Goal: Task Accomplishment & Management: Use online tool/utility

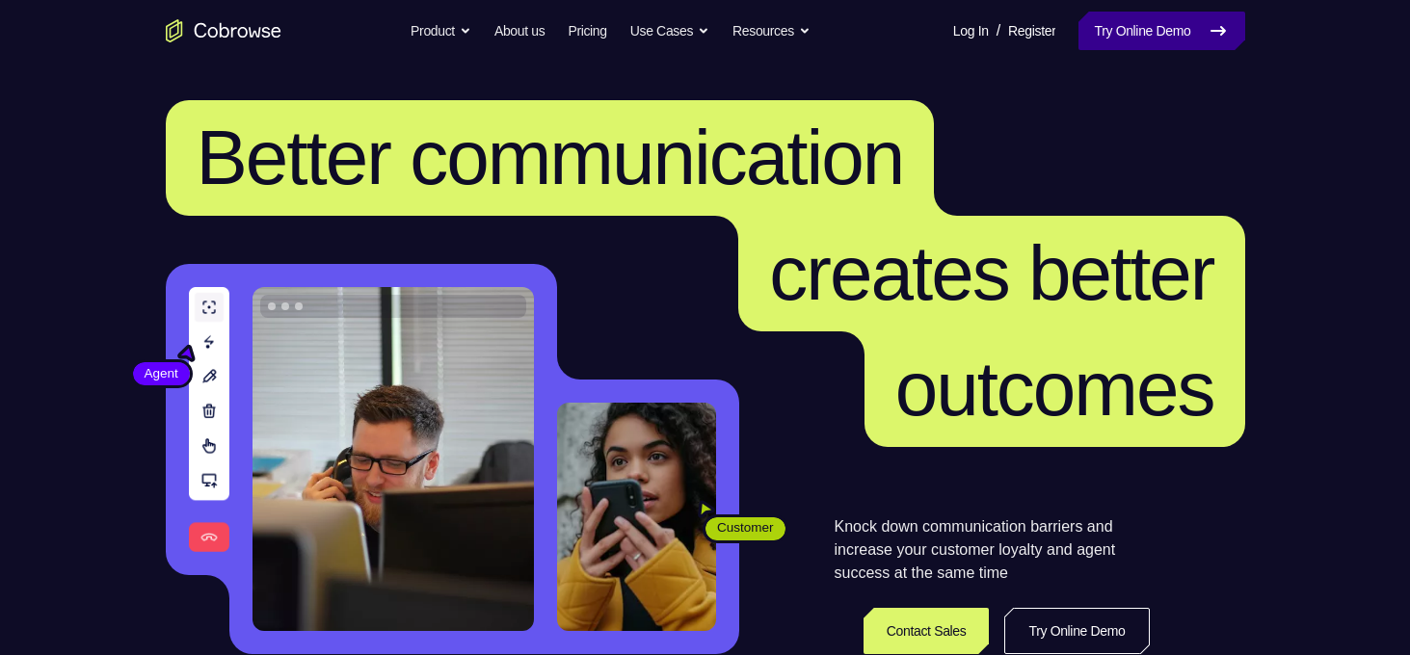
click at [1201, 43] on link "Try Online Demo" at bounding box center [1161, 31] width 166 height 39
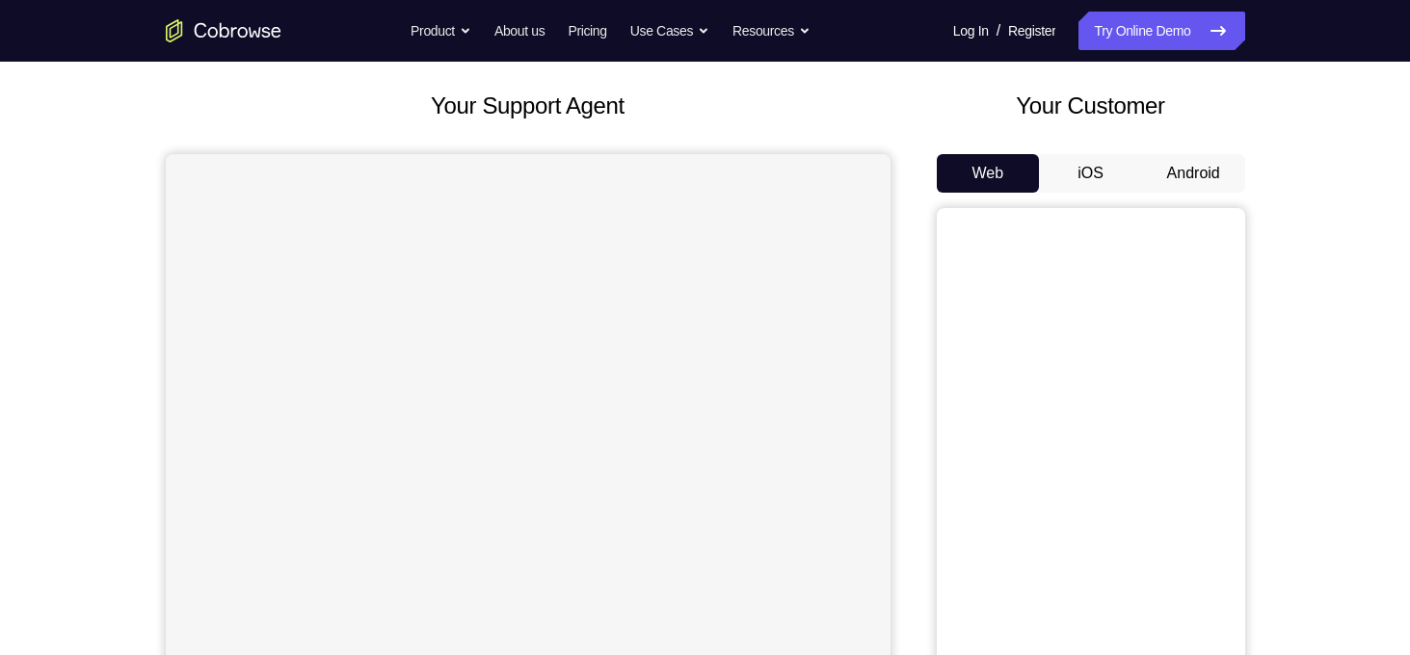
scroll to position [98, 0]
click at [1192, 160] on button "Android" at bounding box center [1193, 171] width 103 height 39
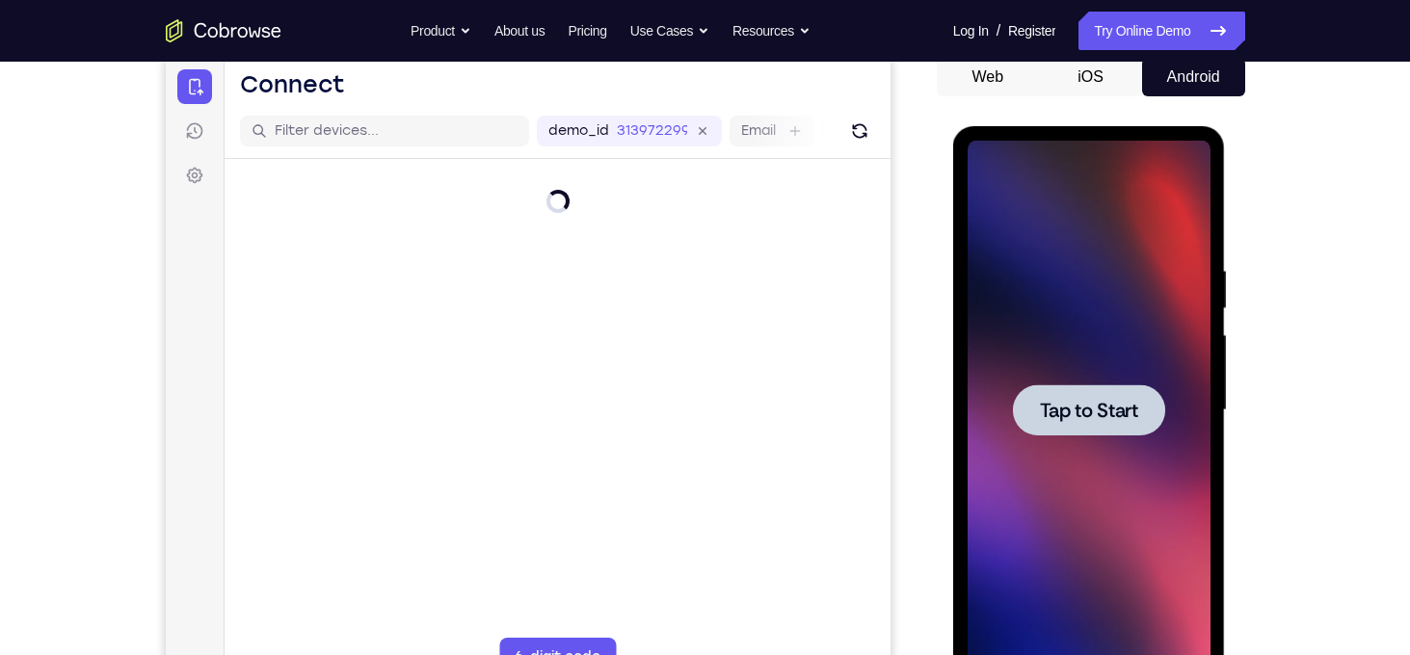
scroll to position [195, 0]
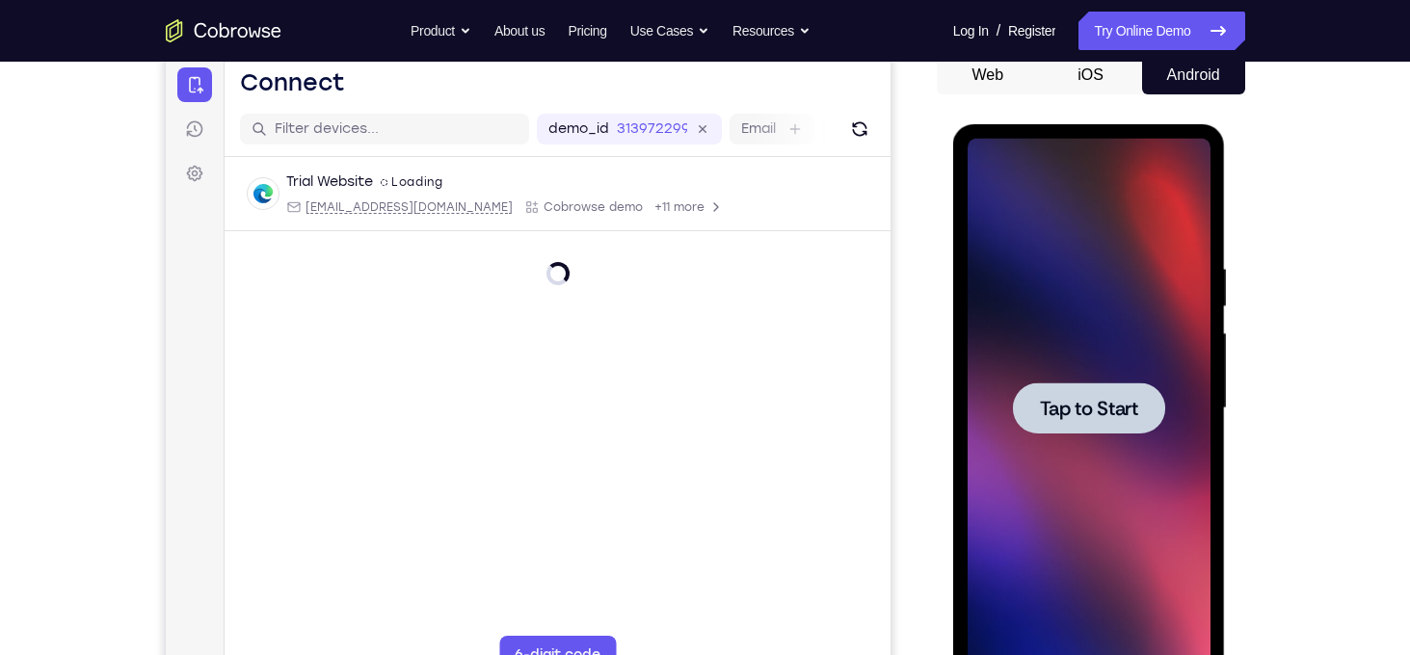
click at [1118, 429] on div at bounding box center [1089, 408] width 152 height 51
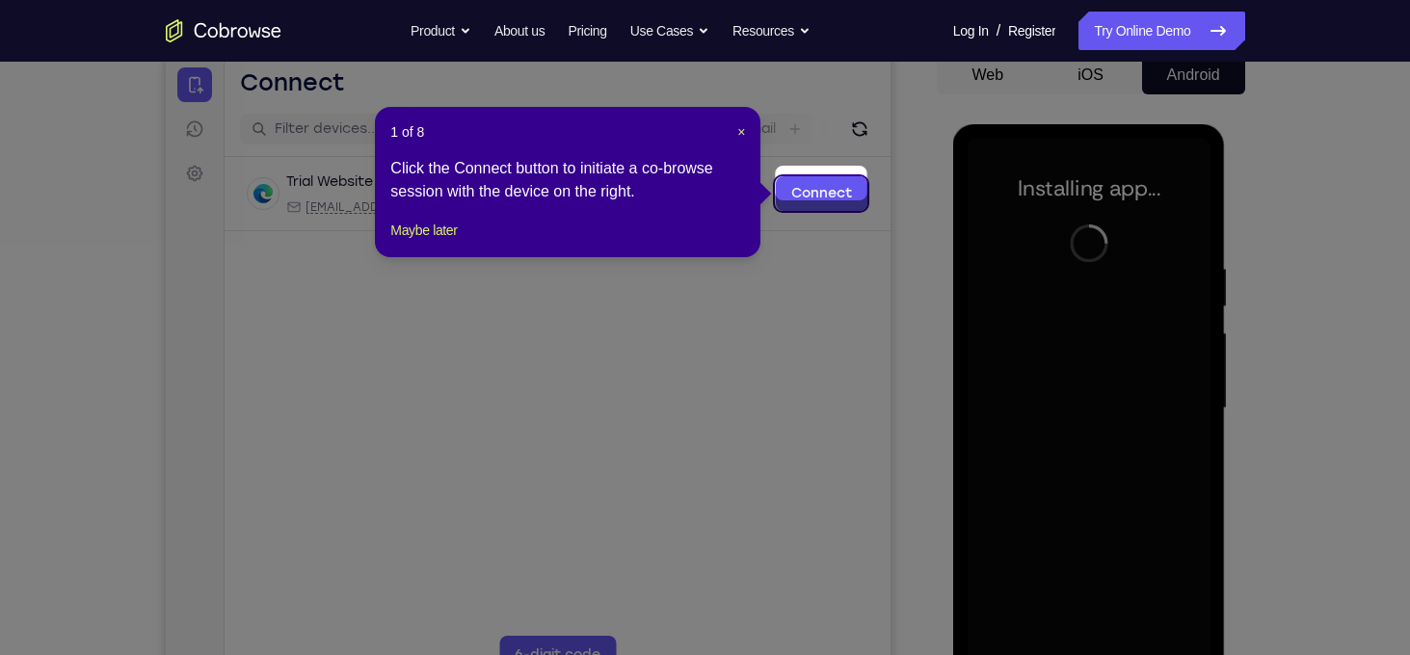
scroll to position [210, 0]
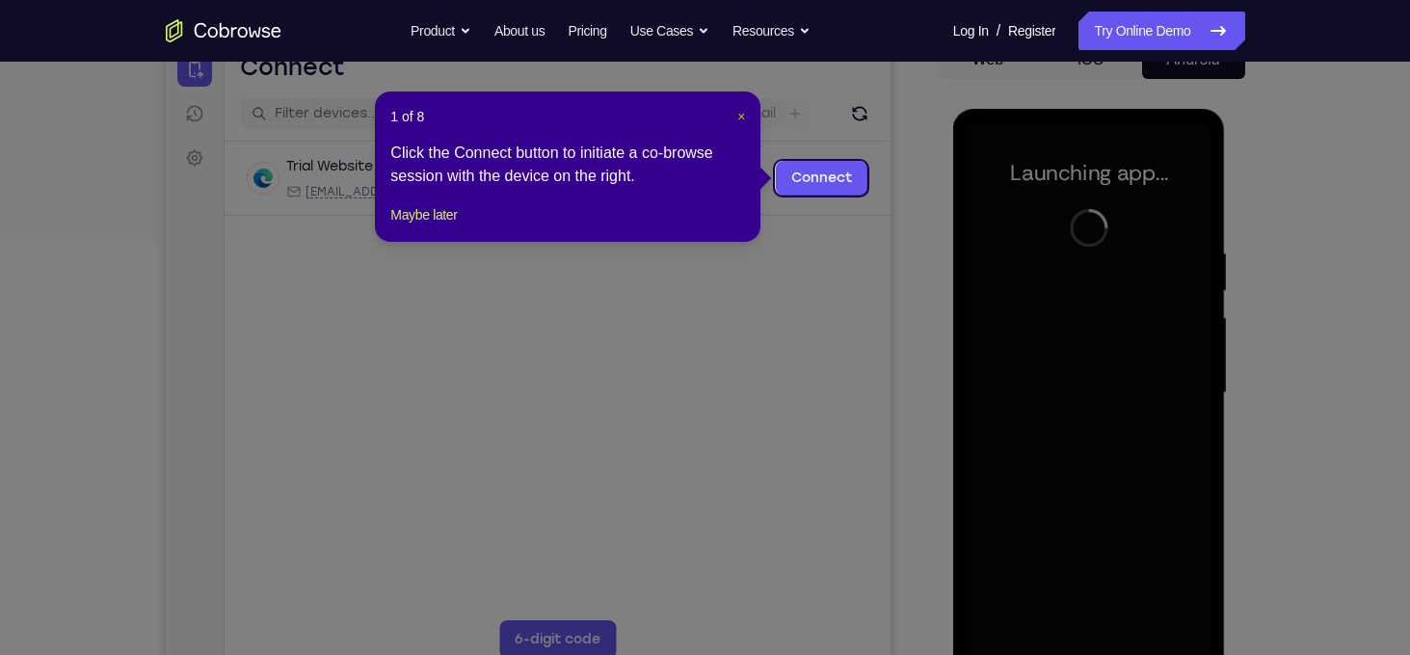
click at [738, 120] on span "×" at bounding box center [741, 116] width 8 height 15
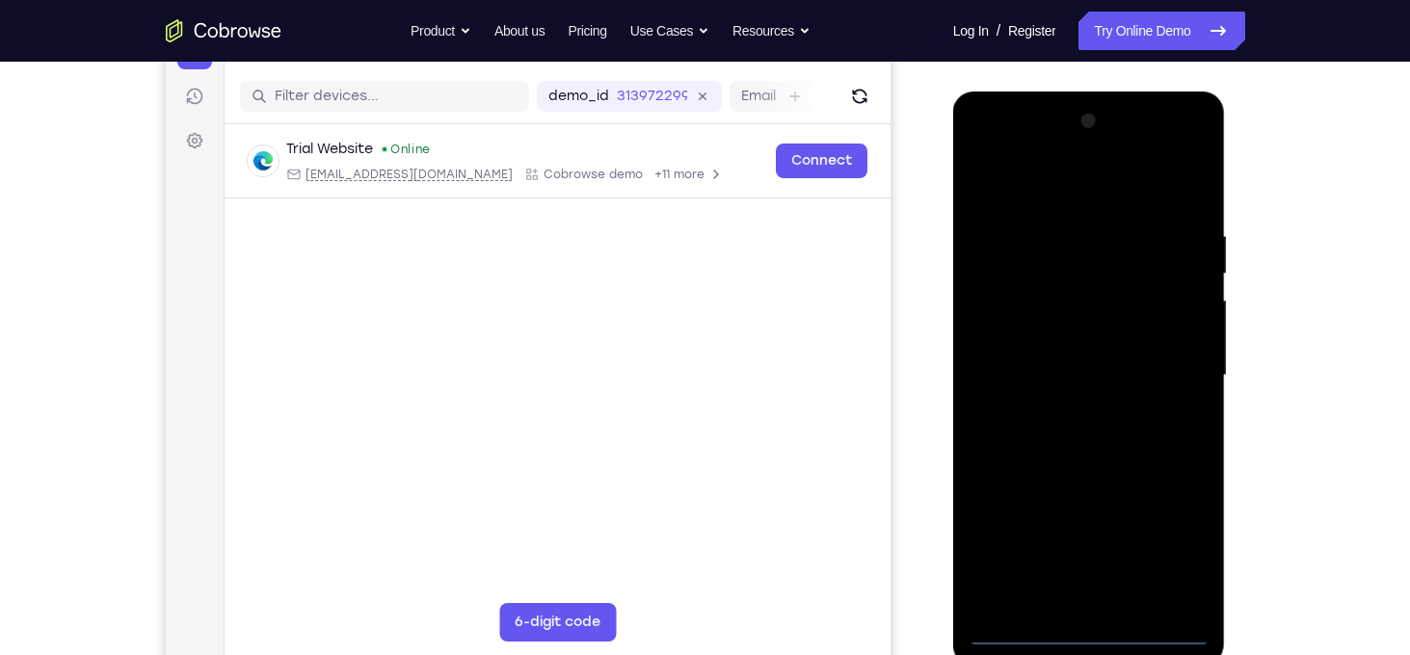
scroll to position [230, 0]
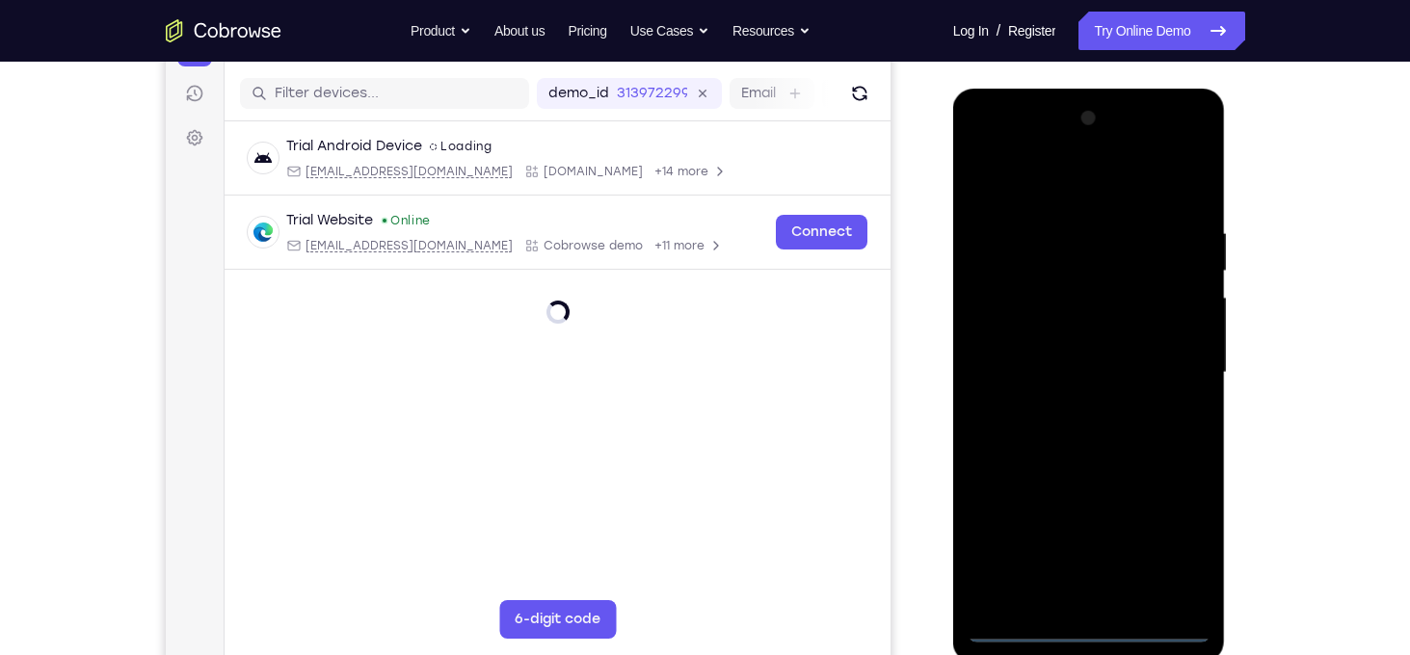
click at [1090, 623] on div at bounding box center [1088, 373] width 243 height 540
click at [1180, 547] on div at bounding box center [1088, 373] width 243 height 540
click at [991, 158] on div at bounding box center [1088, 373] width 243 height 540
click at [1176, 367] on div at bounding box center [1088, 373] width 243 height 540
click at [1069, 410] on div at bounding box center [1088, 373] width 243 height 540
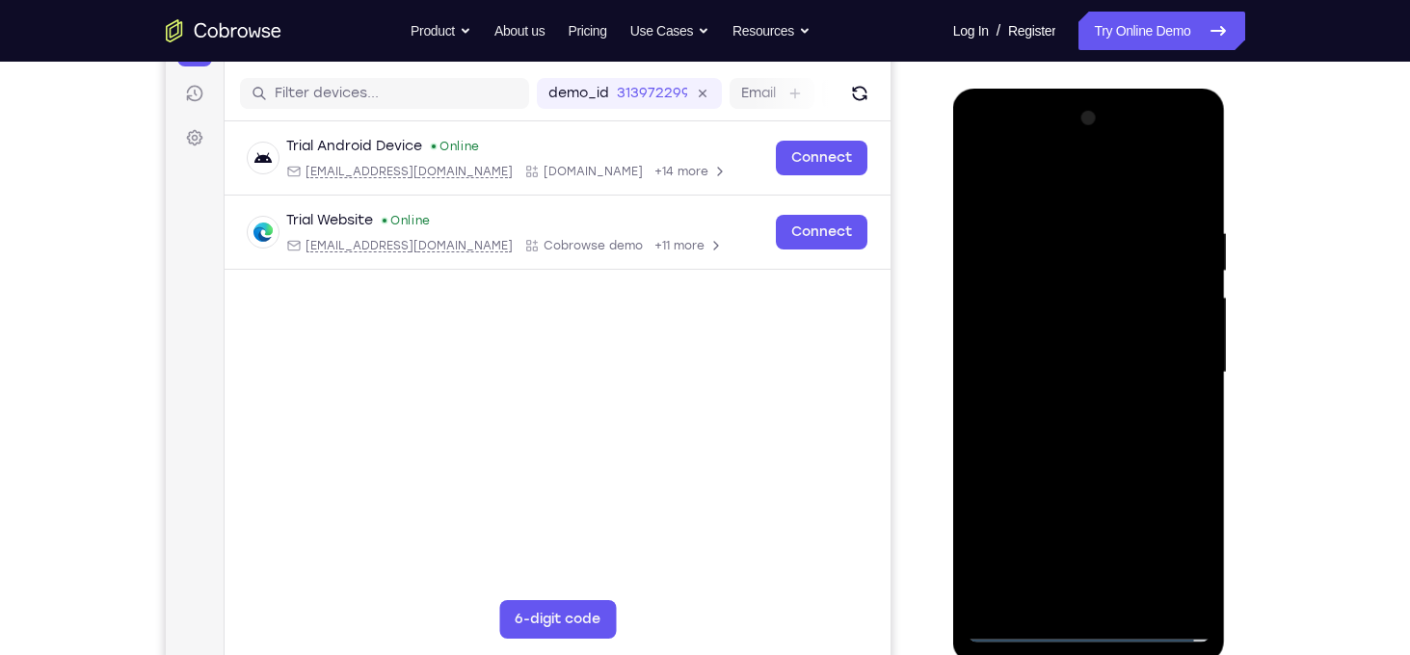
click at [1072, 357] on div at bounding box center [1088, 373] width 243 height 540
click at [1042, 331] on div at bounding box center [1088, 373] width 243 height 540
click at [1180, 339] on div at bounding box center [1088, 373] width 243 height 540
click at [1084, 368] on div at bounding box center [1088, 373] width 243 height 540
click at [1084, 436] on div at bounding box center [1088, 373] width 243 height 540
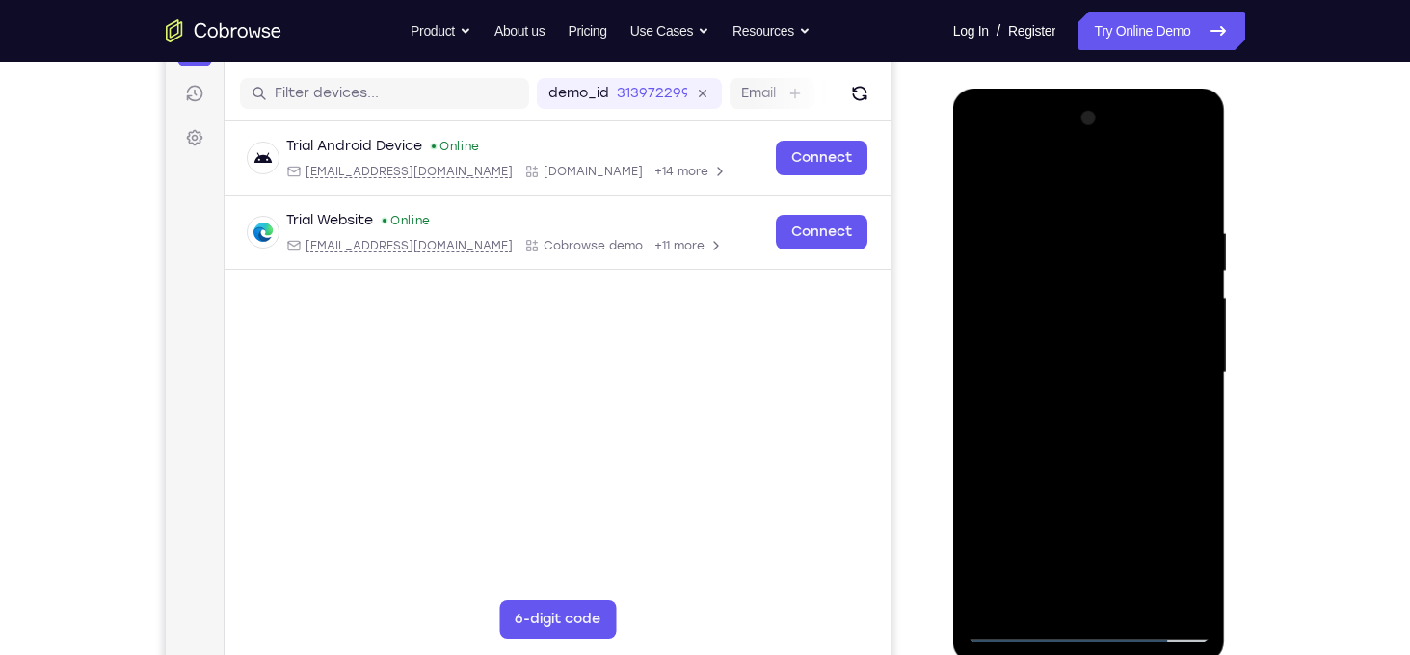
click at [1184, 215] on div at bounding box center [1088, 373] width 243 height 540
click at [1192, 175] on div at bounding box center [1088, 373] width 243 height 540
click at [994, 601] on div at bounding box center [1088, 373] width 243 height 540
click at [1138, 601] on div at bounding box center [1088, 373] width 243 height 540
click at [1122, 479] on div at bounding box center [1088, 373] width 243 height 540
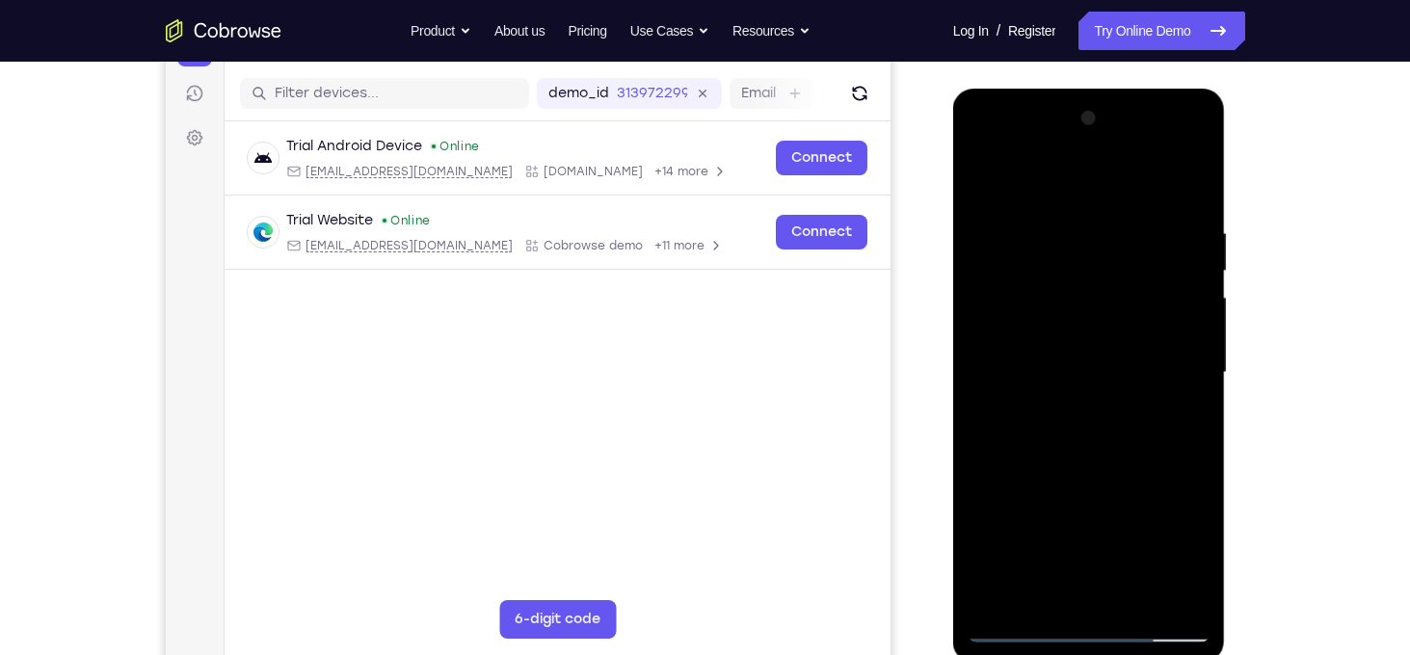
click at [1130, 367] on div at bounding box center [1088, 373] width 243 height 540
click at [1049, 586] on div at bounding box center [1088, 373] width 243 height 540
click at [1057, 366] on div at bounding box center [1088, 373] width 243 height 540
click at [1108, 533] on div at bounding box center [1088, 373] width 243 height 540
click at [1180, 421] on div at bounding box center [1088, 373] width 243 height 540
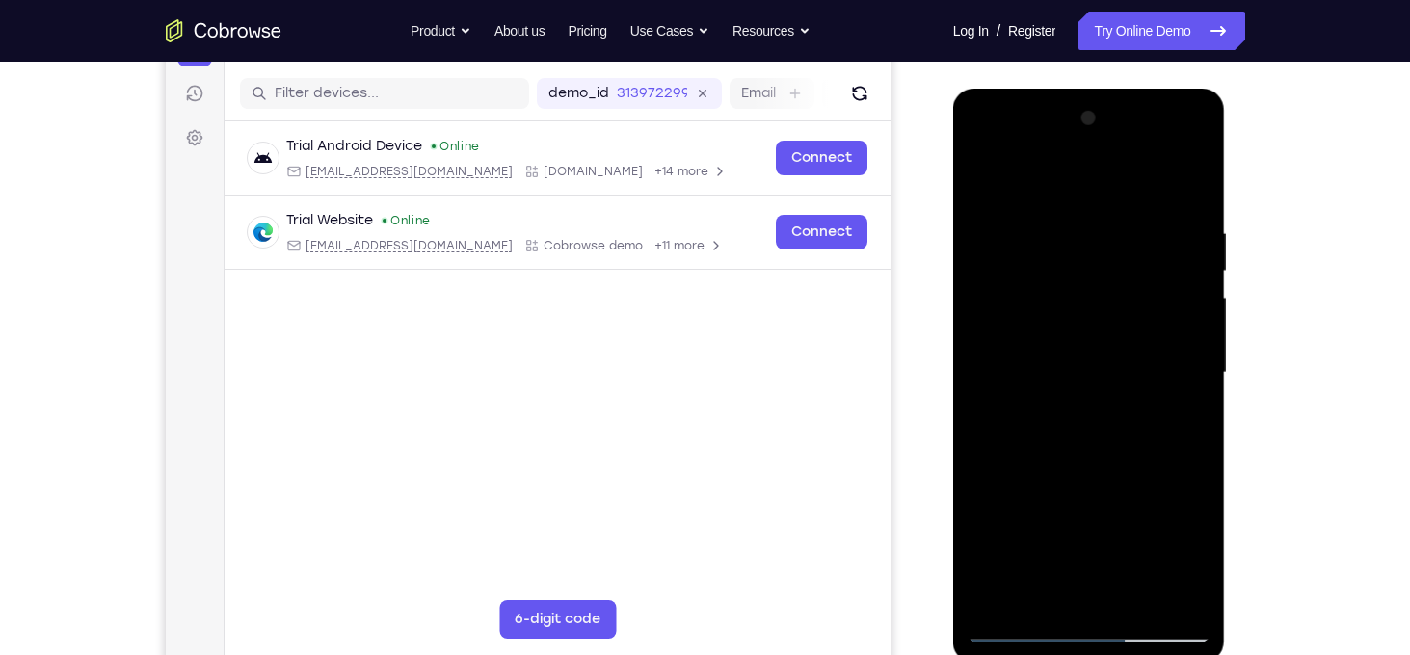
click at [1075, 281] on div at bounding box center [1088, 373] width 243 height 540
click at [1157, 450] on div at bounding box center [1088, 373] width 243 height 540
click at [1011, 632] on div at bounding box center [1088, 373] width 243 height 540
click at [1015, 633] on div at bounding box center [1088, 373] width 243 height 540
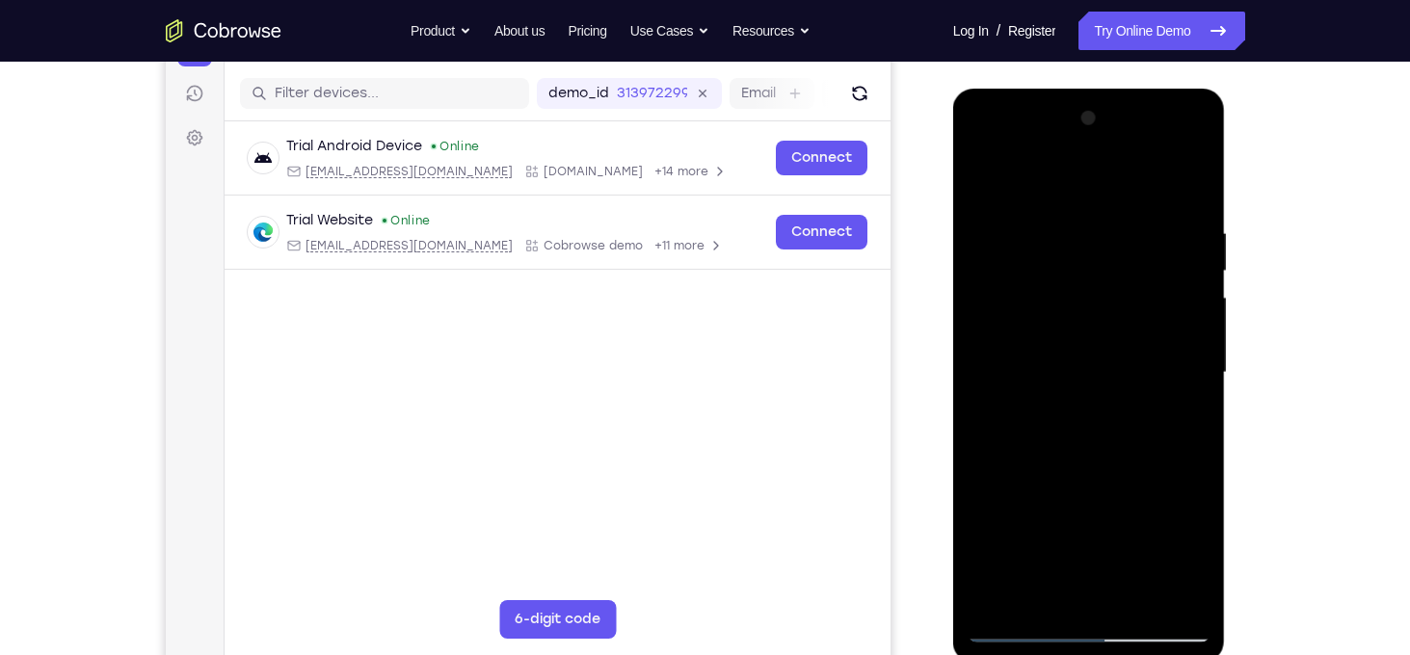
drag, startPoint x: 1058, startPoint y: 454, endPoint x: 1110, endPoint y: 206, distance: 253.0
click at [1110, 206] on div at bounding box center [1088, 373] width 243 height 540
drag, startPoint x: 1065, startPoint y: 460, endPoint x: 1072, endPoint y: 222, distance: 238.1
click at [1072, 222] on div at bounding box center [1088, 373] width 243 height 540
drag, startPoint x: 1076, startPoint y: 472, endPoint x: 1094, endPoint y: 292, distance: 181.0
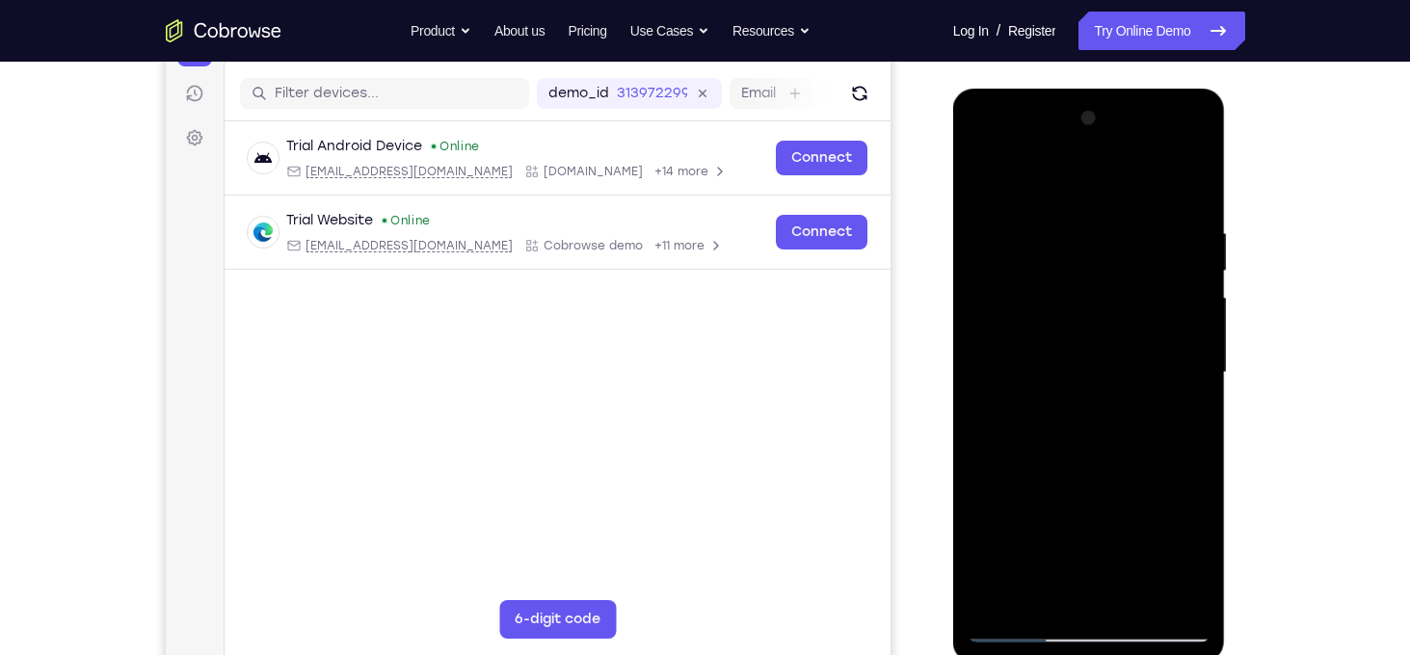
click at [1094, 292] on div at bounding box center [1088, 373] width 243 height 540
drag, startPoint x: 1100, startPoint y: 490, endPoint x: 1107, endPoint y: 167, distance: 323.8
click at [1107, 167] on div at bounding box center [1088, 373] width 243 height 540
click at [999, 601] on div at bounding box center [1088, 373] width 243 height 540
click at [1175, 607] on div at bounding box center [1088, 373] width 243 height 540
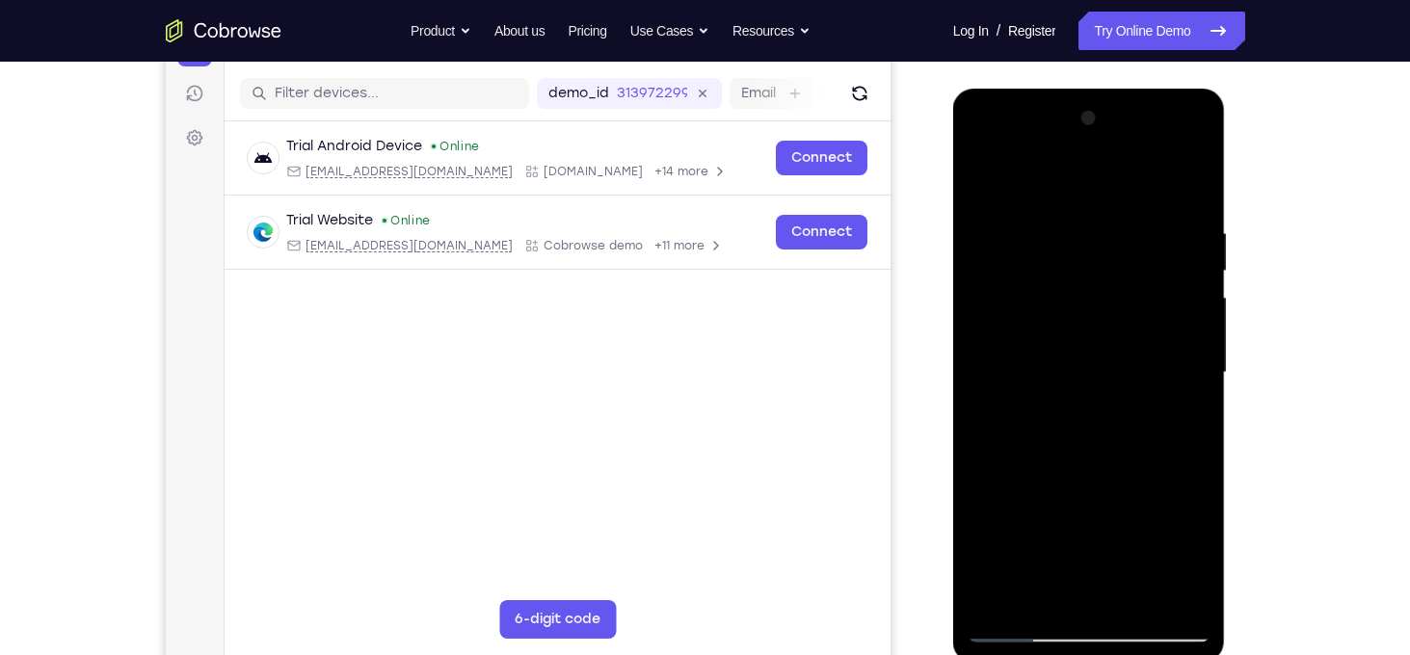
click at [1112, 458] on div at bounding box center [1088, 373] width 243 height 540
drag, startPoint x: 1041, startPoint y: 478, endPoint x: 1057, endPoint y: 278, distance: 200.1
click at [1057, 278] on div at bounding box center [1088, 373] width 243 height 540
drag, startPoint x: 1097, startPoint y: 510, endPoint x: 1096, endPoint y: 304, distance: 205.2
click at [1096, 304] on div at bounding box center [1088, 373] width 243 height 540
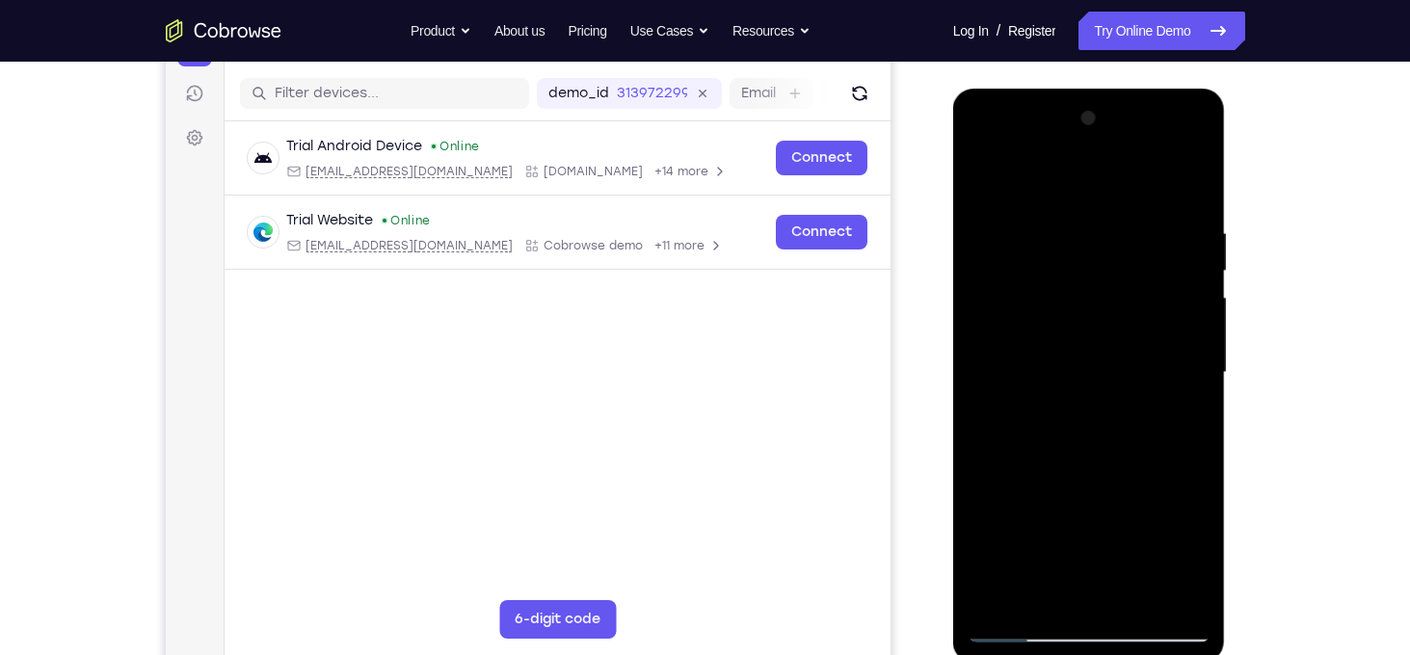
click at [1018, 377] on div at bounding box center [1088, 373] width 243 height 540
drag, startPoint x: 1107, startPoint y: 260, endPoint x: 1085, endPoint y: 474, distance: 215.1
click at [1085, 474] on div at bounding box center [1088, 373] width 243 height 540
click at [1196, 343] on div at bounding box center [1088, 373] width 243 height 540
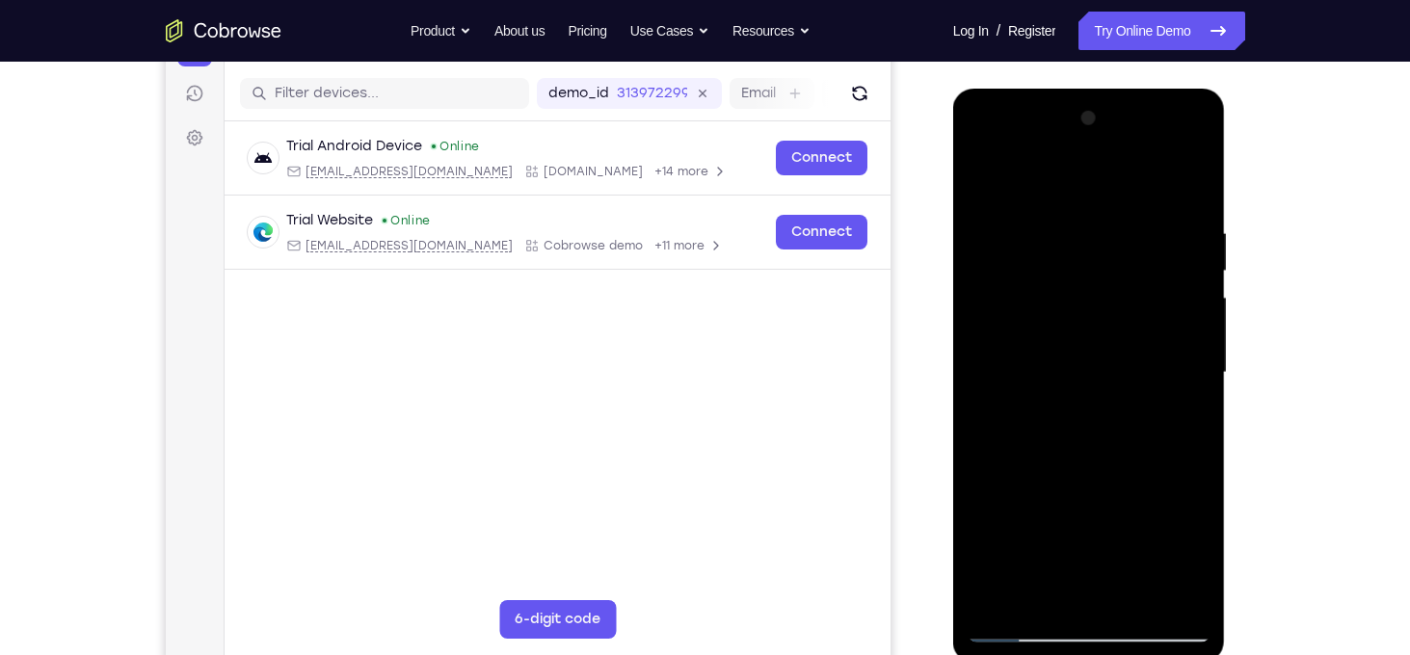
click at [1196, 343] on div at bounding box center [1088, 373] width 243 height 540
click at [985, 343] on div at bounding box center [1088, 373] width 243 height 540
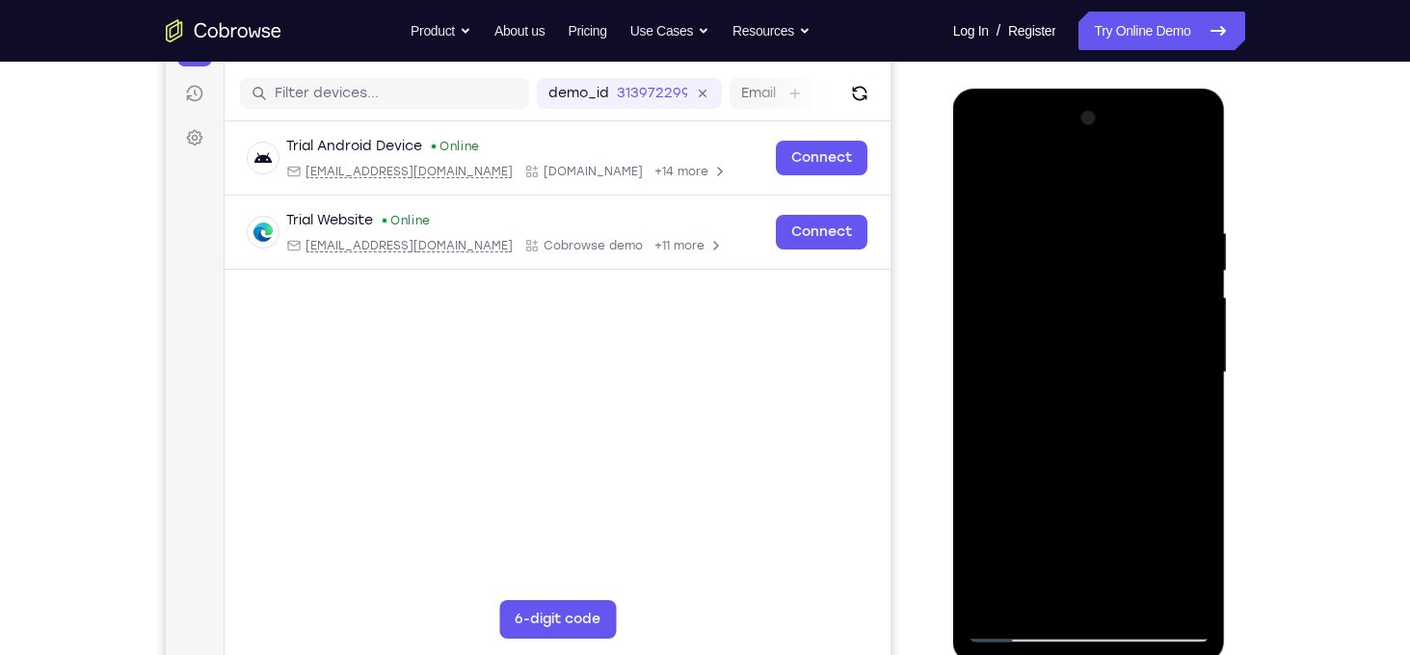
click at [1031, 480] on div at bounding box center [1088, 373] width 243 height 540
click at [1153, 275] on div at bounding box center [1088, 373] width 243 height 540
click at [1040, 563] on div at bounding box center [1088, 373] width 243 height 540
click at [1086, 383] on div at bounding box center [1088, 373] width 243 height 540
click at [980, 171] on div at bounding box center [1088, 373] width 243 height 540
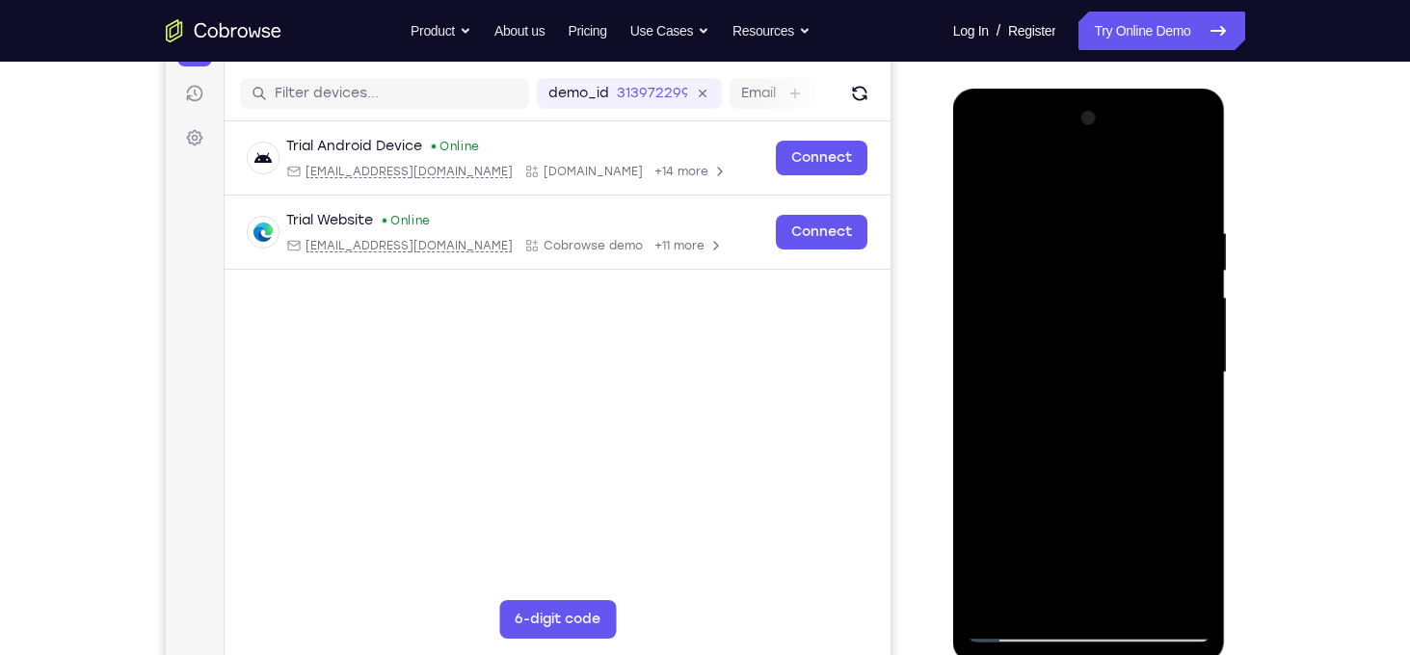
drag, startPoint x: 1159, startPoint y: 513, endPoint x: 1137, endPoint y: 303, distance: 211.2
click at [1137, 303] on div at bounding box center [1088, 373] width 243 height 540
click at [1188, 432] on div at bounding box center [1088, 373] width 243 height 540
drag, startPoint x: 1086, startPoint y: 332, endPoint x: 1092, endPoint y: 508, distance: 175.5
click at [1092, 508] on div at bounding box center [1088, 373] width 243 height 540
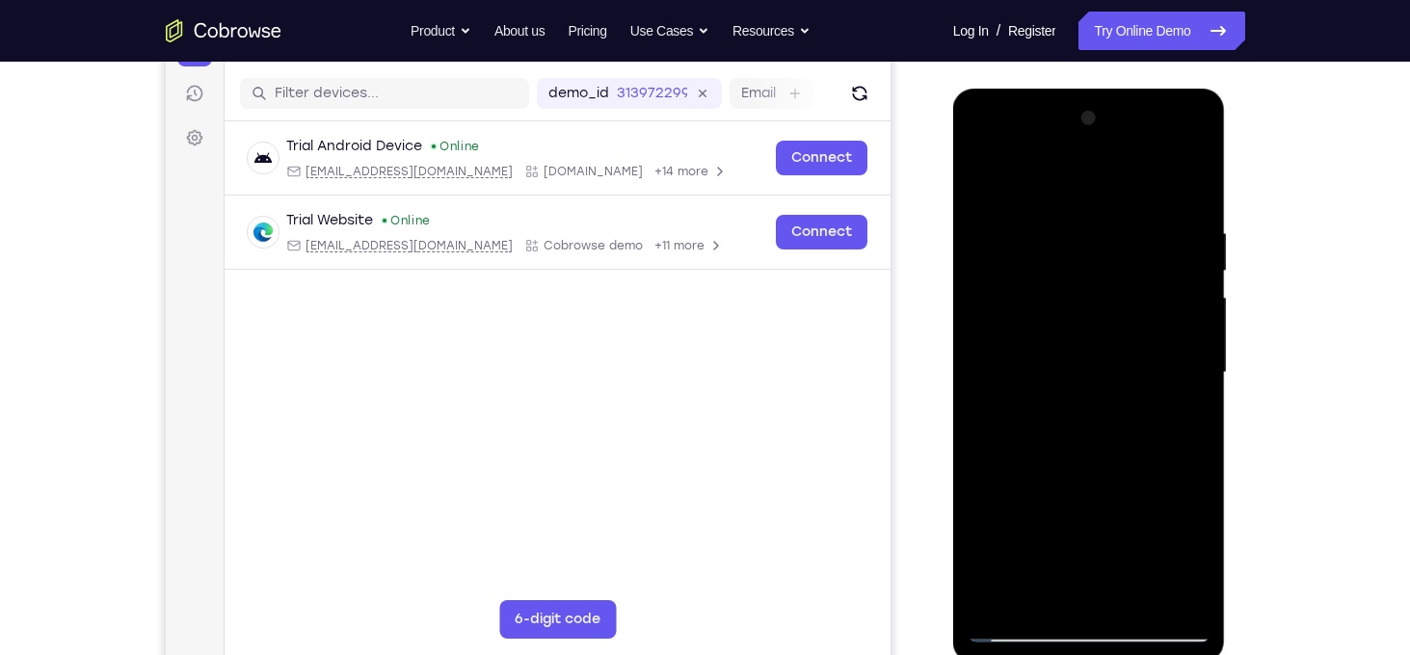
click at [1028, 537] on div at bounding box center [1088, 373] width 243 height 540
click at [1159, 273] on div at bounding box center [1088, 373] width 243 height 540
click at [1030, 562] on div at bounding box center [1088, 373] width 243 height 540
click at [1076, 385] on div at bounding box center [1088, 373] width 243 height 540
click at [1140, 597] on div at bounding box center [1088, 373] width 243 height 540
